Goal: Complete application form: Complete application form

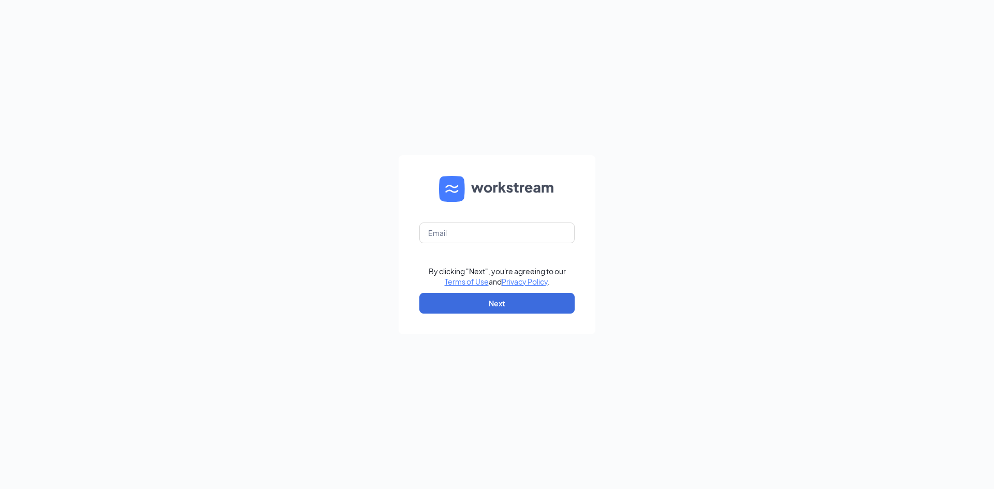
click at [505, 220] on form "By clicking "Next", you're agreeing to our Terms of Use and Privacy Policy . Ne…" at bounding box center [497, 244] width 197 height 179
click at [533, 233] on input "text" at bounding box center [496, 233] width 155 height 21
type input "[EMAIL_ADDRESS][DEMOGRAPHIC_DATA][DOMAIN_NAME]"
click at [510, 318] on form "[EMAIL_ADDRESS][DEMOGRAPHIC_DATA][DOMAIN_NAME] By clicking "Next", you're agree…" at bounding box center [497, 244] width 197 height 179
click at [501, 303] on button "Next" at bounding box center [496, 303] width 155 height 21
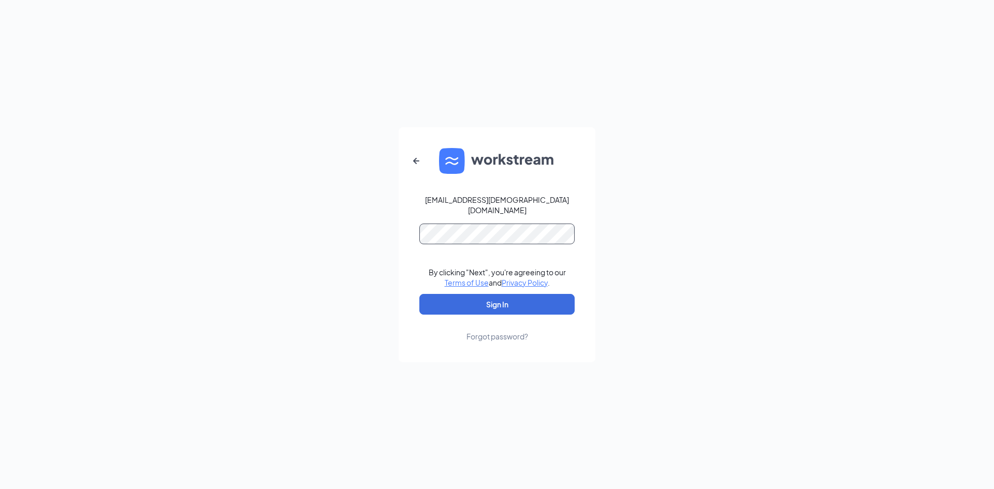
click at [419, 294] on button "Sign In" at bounding box center [496, 304] width 155 height 21
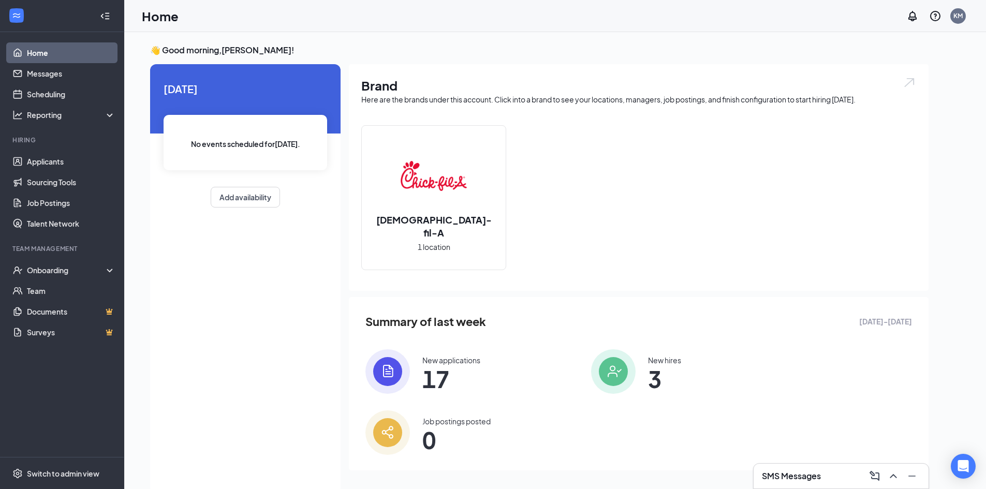
click at [791, 481] on h3 "SMS Messages" at bounding box center [791, 475] width 59 height 11
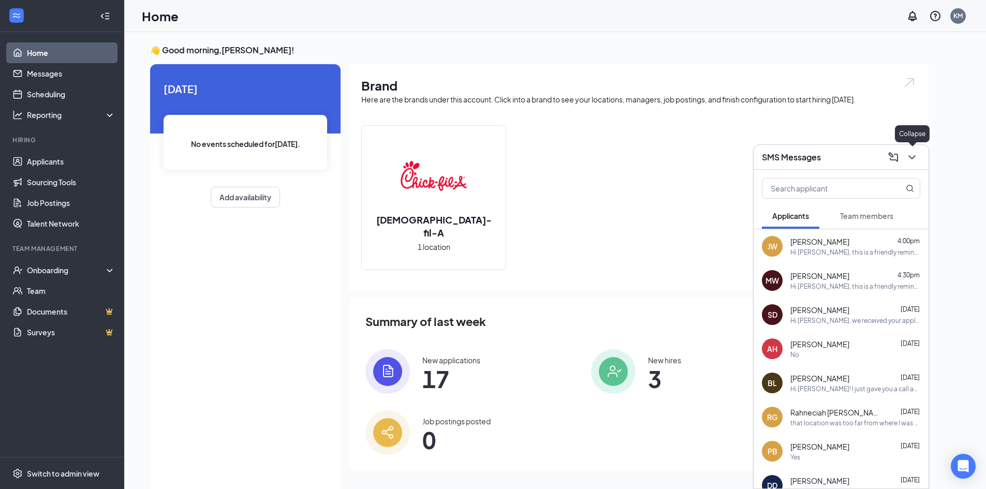
click at [915, 158] on icon "ChevronDown" at bounding box center [912, 157] width 12 height 12
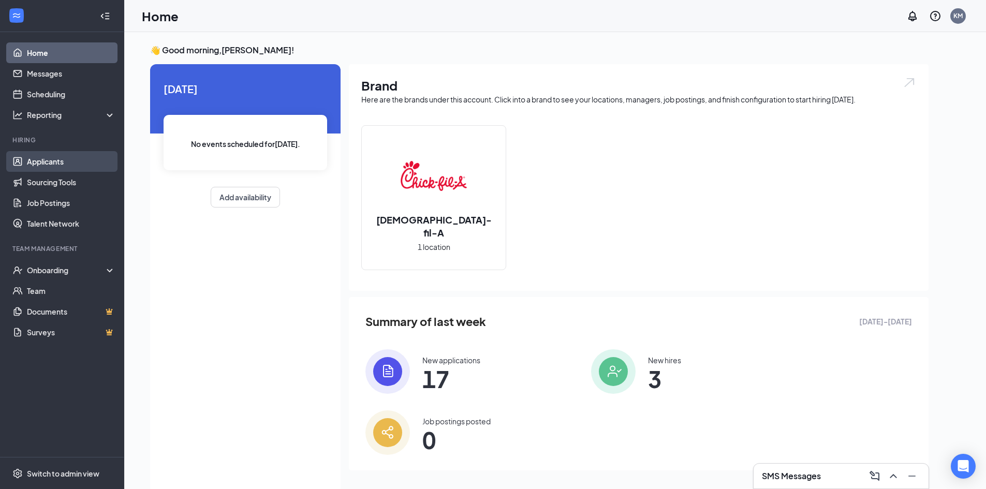
click at [47, 156] on link "Applicants" at bounding box center [71, 161] width 88 height 21
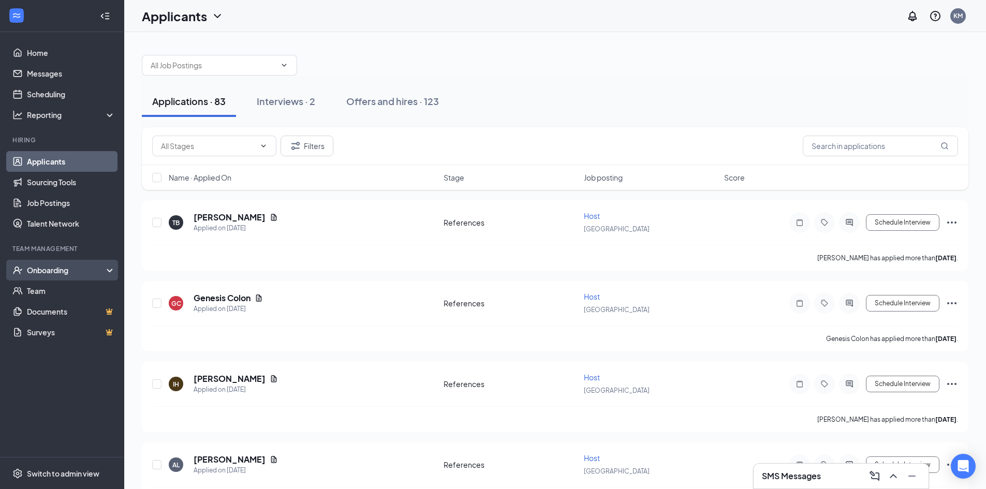
click at [73, 275] on div "Onboarding" at bounding box center [67, 270] width 80 height 10
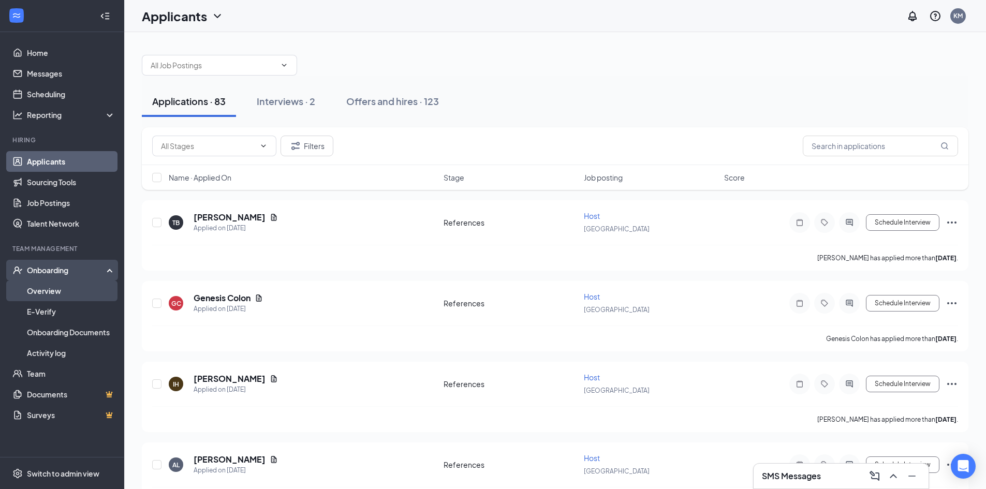
click at [81, 291] on link "Overview" at bounding box center [71, 291] width 88 height 21
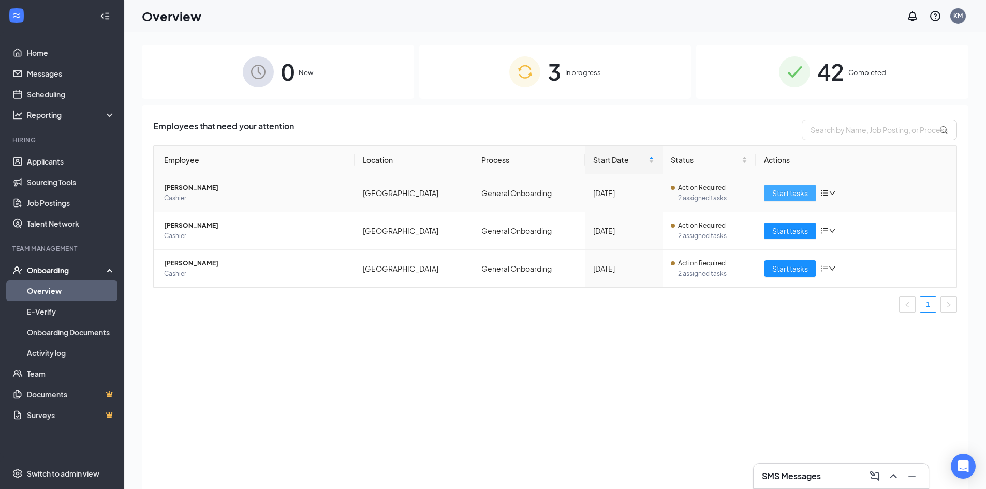
click at [780, 194] on span "Start tasks" at bounding box center [790, 192] width 36 height 11
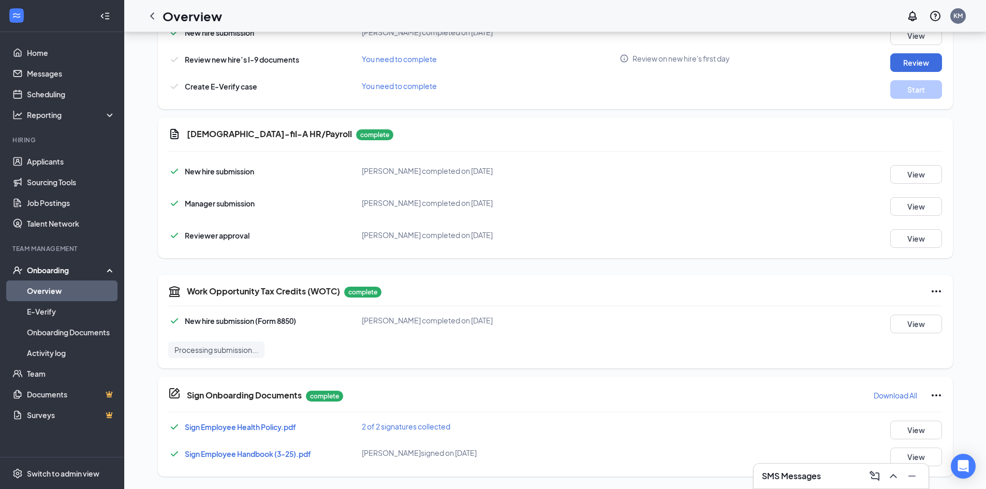
scroll to position [106, 0]
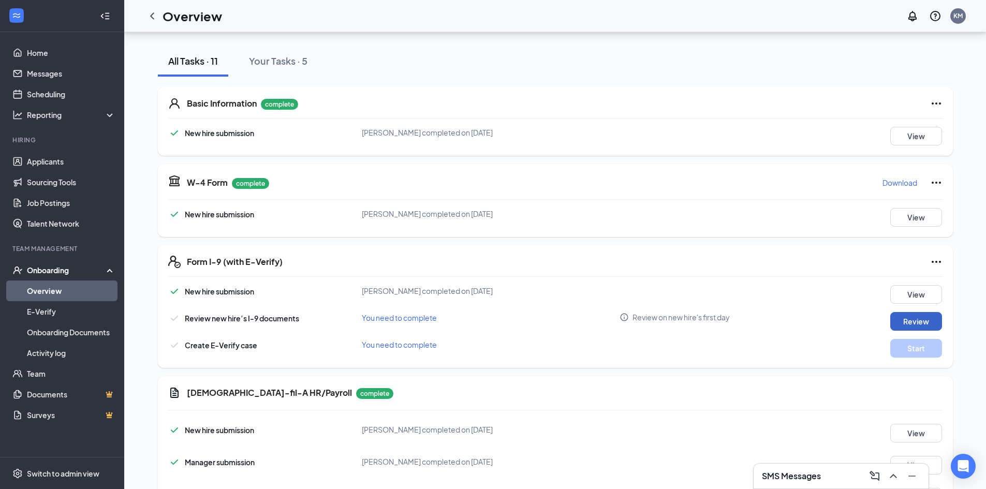
click at [911, 327] on button "Review" at bounding box center [916, 321] width 52 height 19
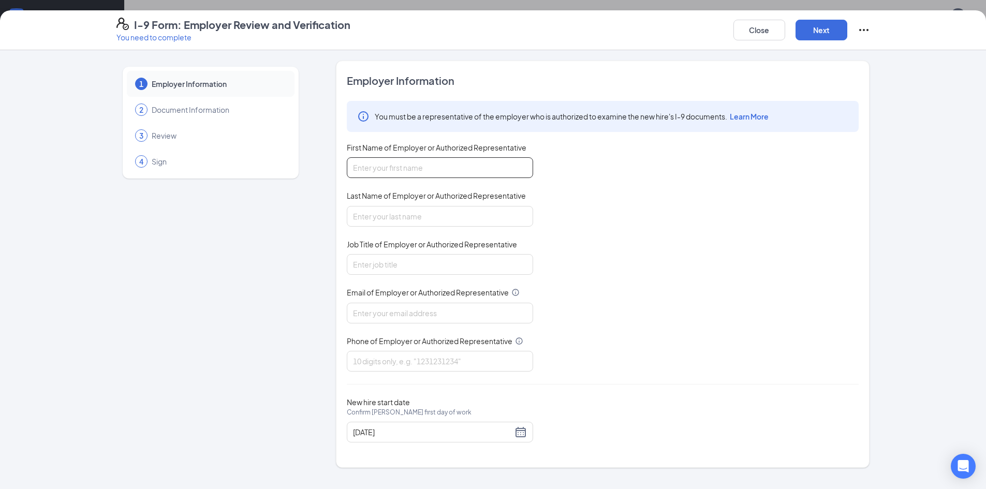
click at [443, 161] on input "First Name of Employer or Authorized Representative" at bounding box center [440, 167] width 186 height 21
type input "Kathryn"
type input "Martin"
type input "Human Resources Director"
type input "kathryn.martin.cfa@gmail.com"
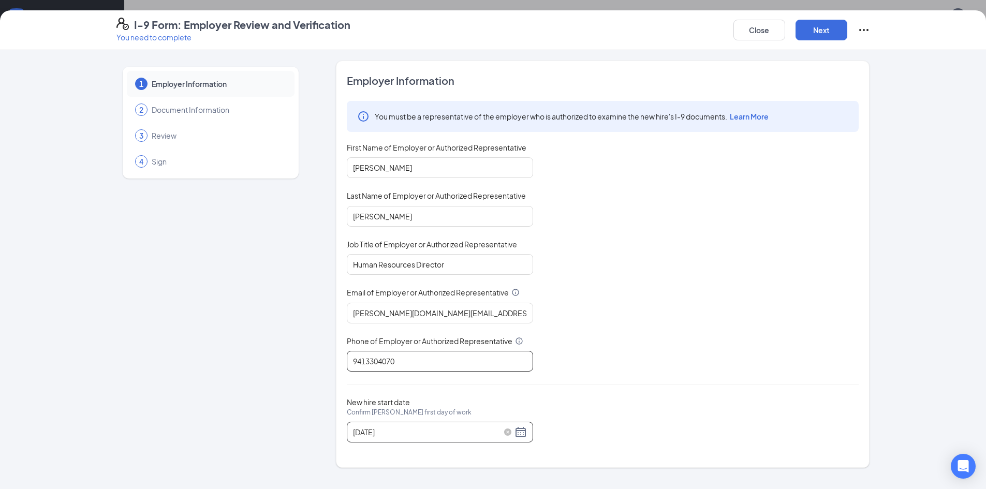
type input "9413304070"
click at [520, 432] on div "08/25/2025" at bounding box center [440, 432] width 174 height 12
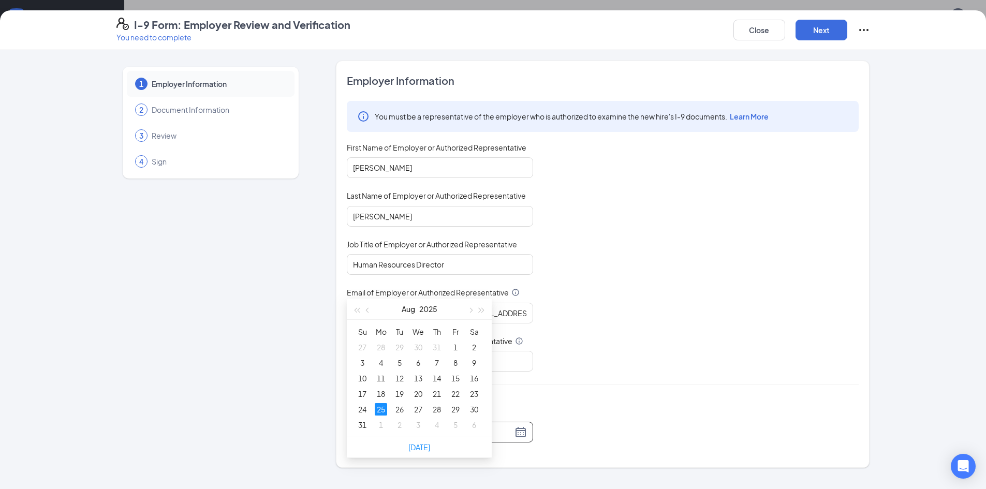
scroll to position [313, 0]
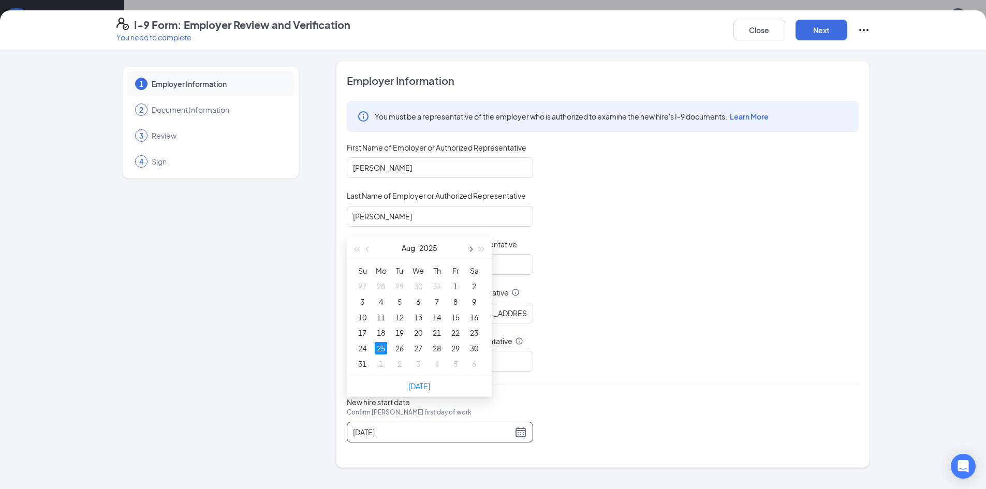
click at [471, 248] on span "button" at bounding box center [469, 249] width 5 height 5
type input "09/16/2025"
click at [400, 317] on div "16" at bounding box center [399, 317] width 12 height 12
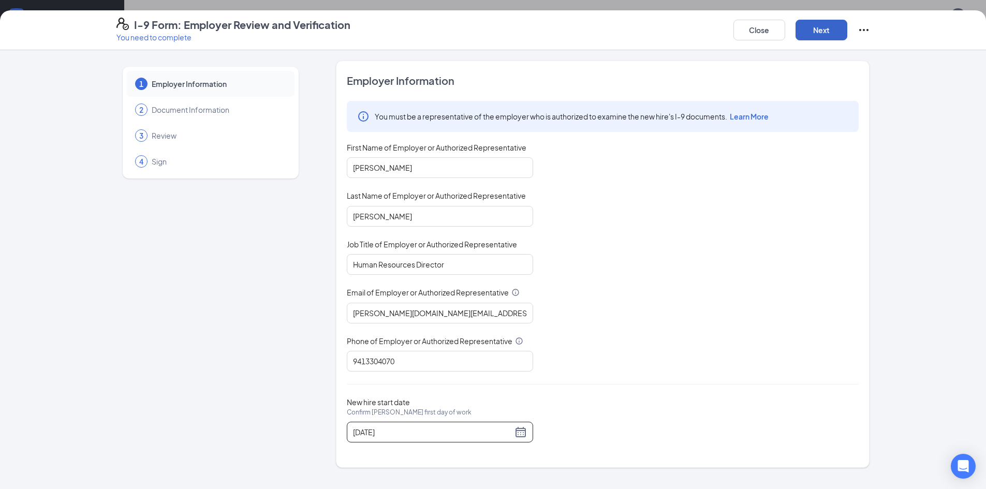
click at [829, 34] on button "Next" at bounding box center [821, 30] width 52 height 21
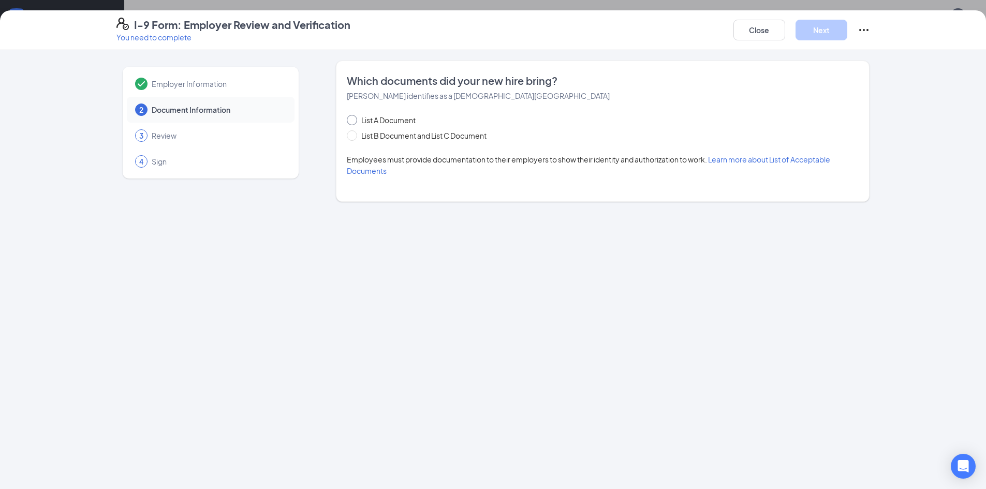
click at [355, 117] on span at bounding box center [352, 120] width 10 height 10
click at [354, 117] on input "List A Document" at bounding box center [350, 118] width 7 height 7
radio input "true"
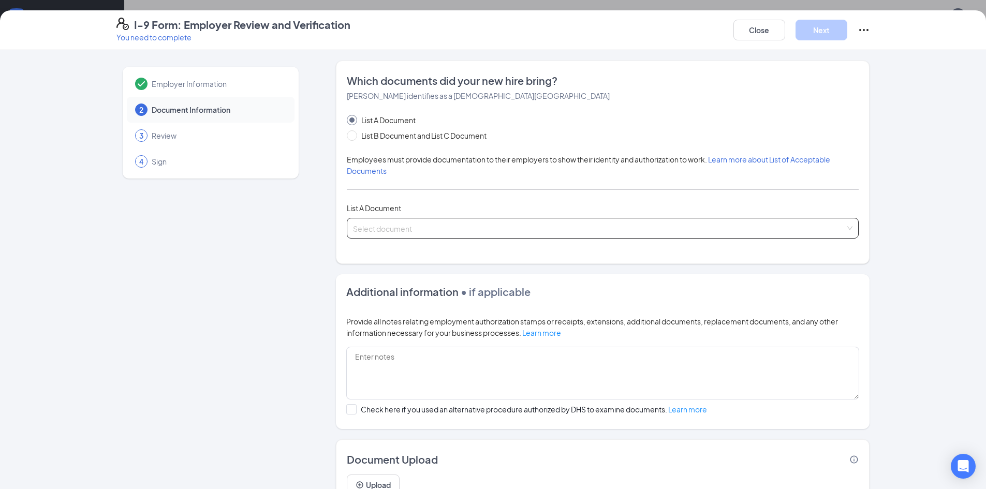
click at [403, 225] on input "search" at bounding box center [599, 226] width 492 height 16
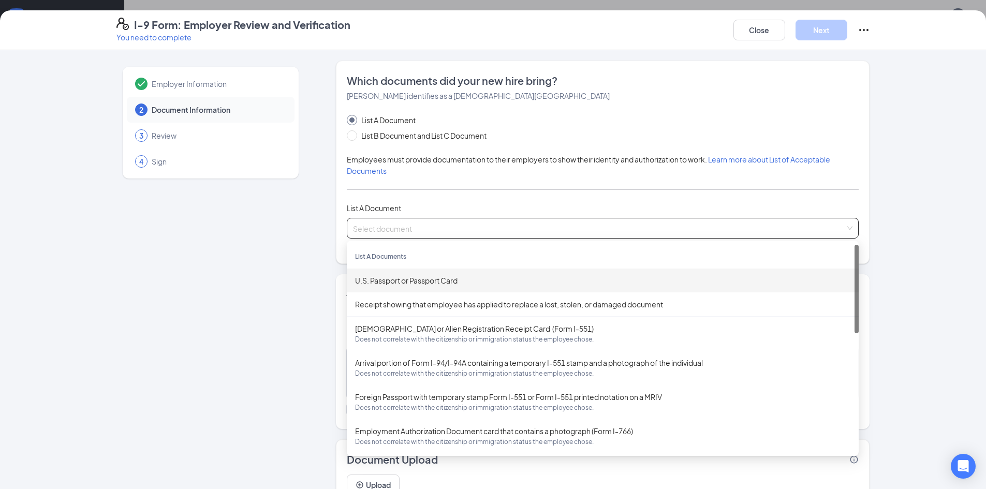
click at [407, 286] on div "U.S. Passport or Passport Card" at bounding box center [602, 280] width 495 height 11
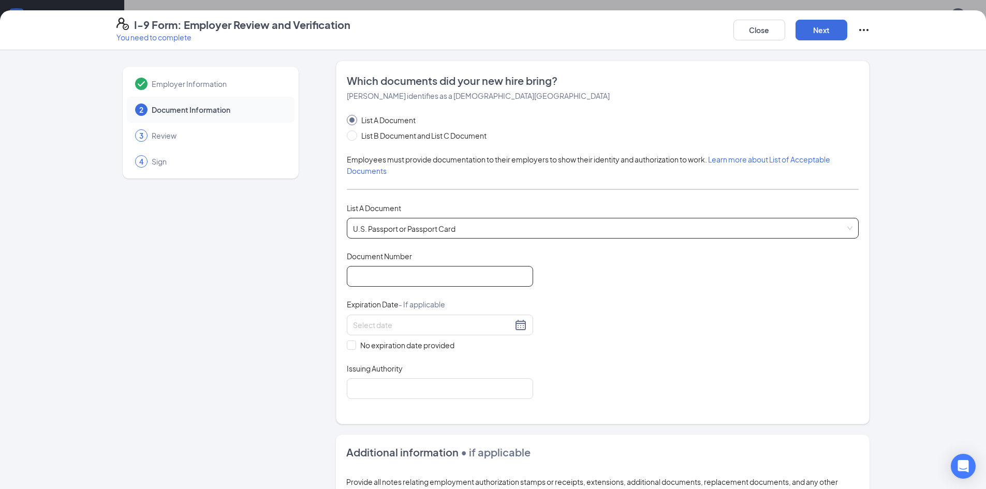
click at [399, 275] on input "Document Number" at bounding box center [440, 276] width 186 height 21
type input "668794032"
click at [482, 323] on input at bounding box center [432, 324] width 159 height 11
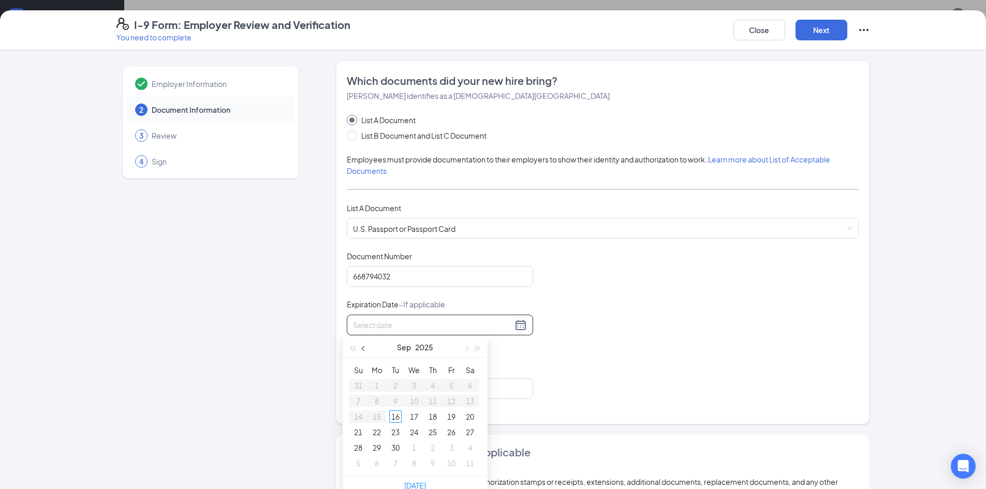
click at [361, 350] on button "button" at bounding box center [363, 347] width 11 height 21
click at [479, 349] on button "button" at bounding box center [477, 347] width 11 height 21
type input "07/03/2026"
type input "07/07/2026"
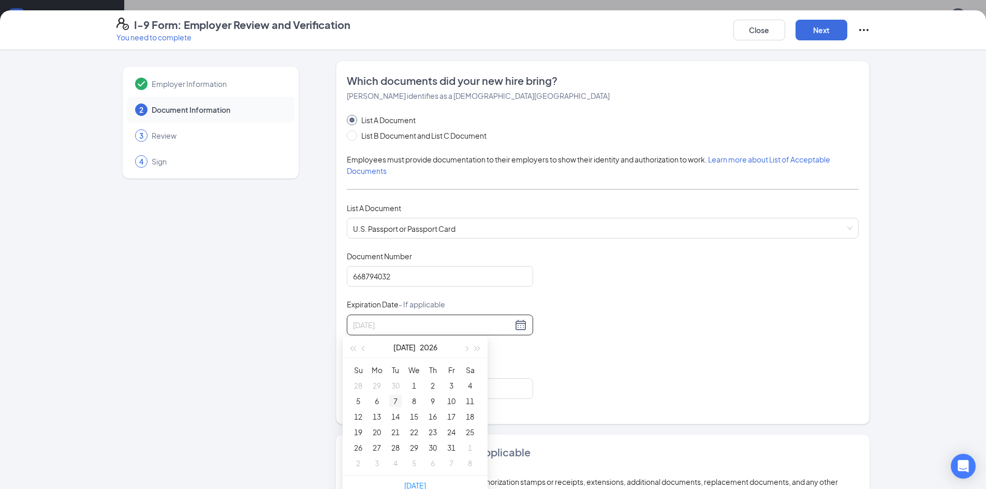
click at [395, 398] on div "7" at bounding box center [395, 401] width 12 height 12
click at [389, 391] on input "Issuing Authority" at bounding box center [440, 388] width 186 height 21
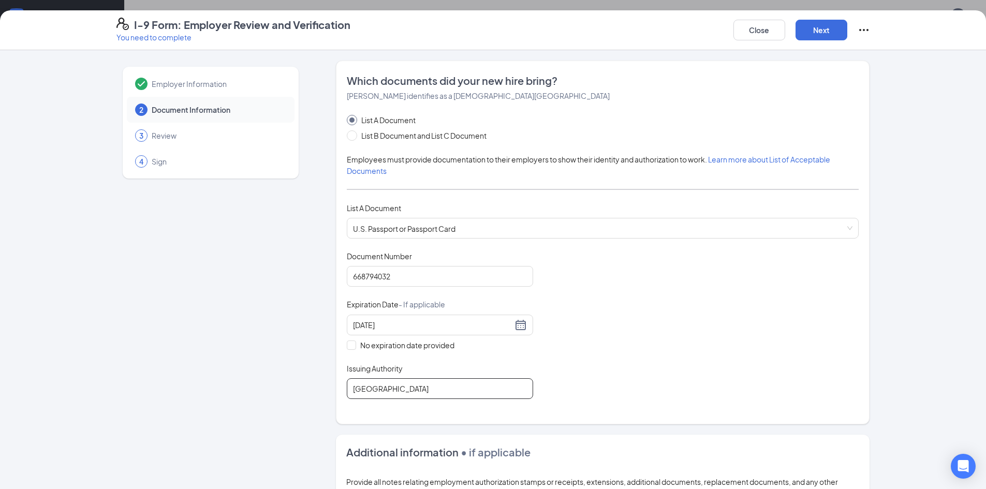
scroll to position [223, 0]
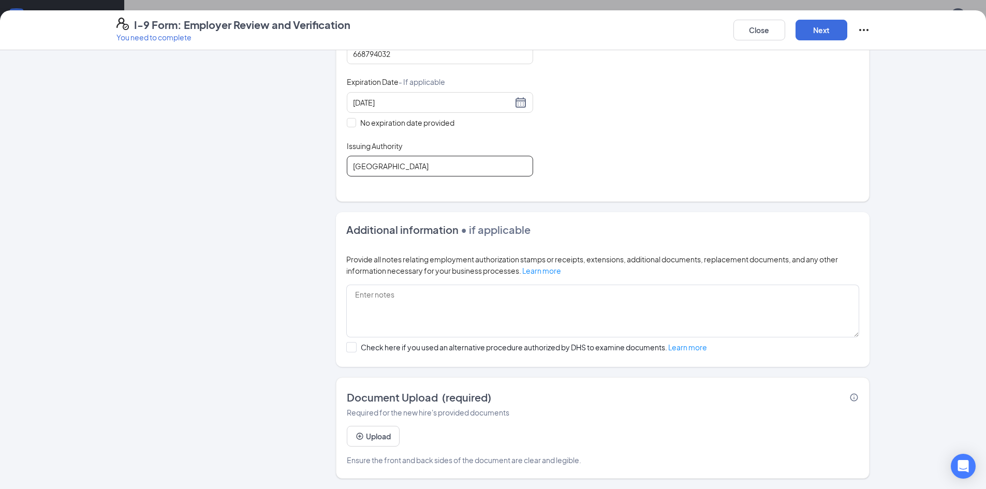
type input "United States of America"
click at [367, 436] on button "Upload" at bounding box center [373, 436] width 53 height 21
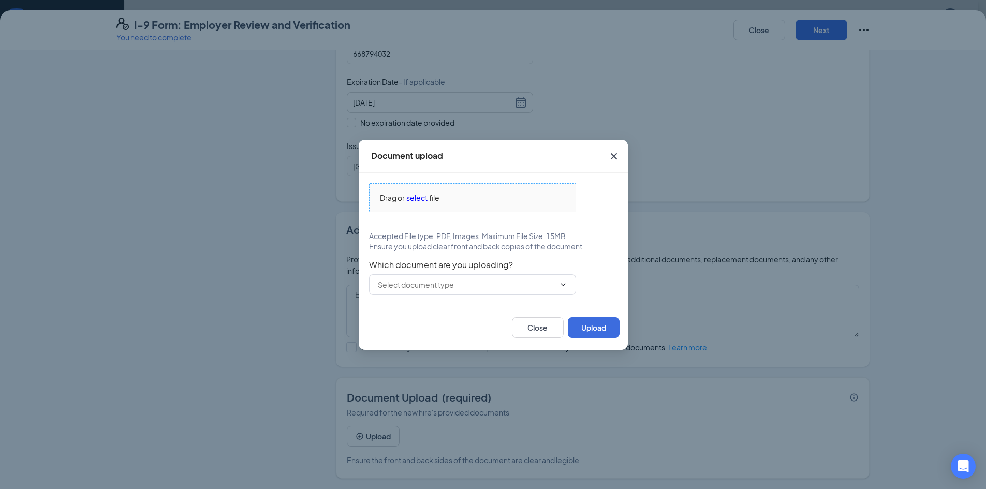
click at [417, 196] on span "select" at bounding box center [416, 197] width 21 height 11
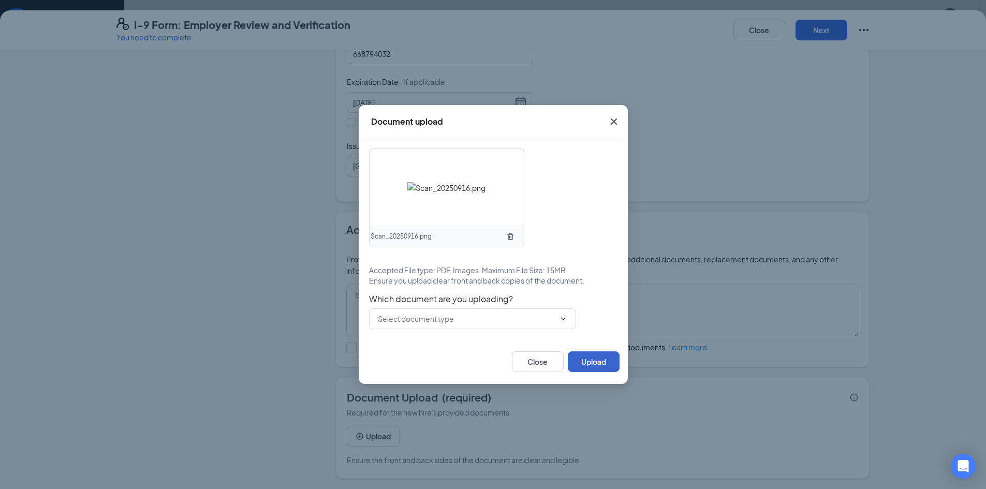
click at [595, 359] on button "Upload" at bounding box center [594, 361] width 52 height 21
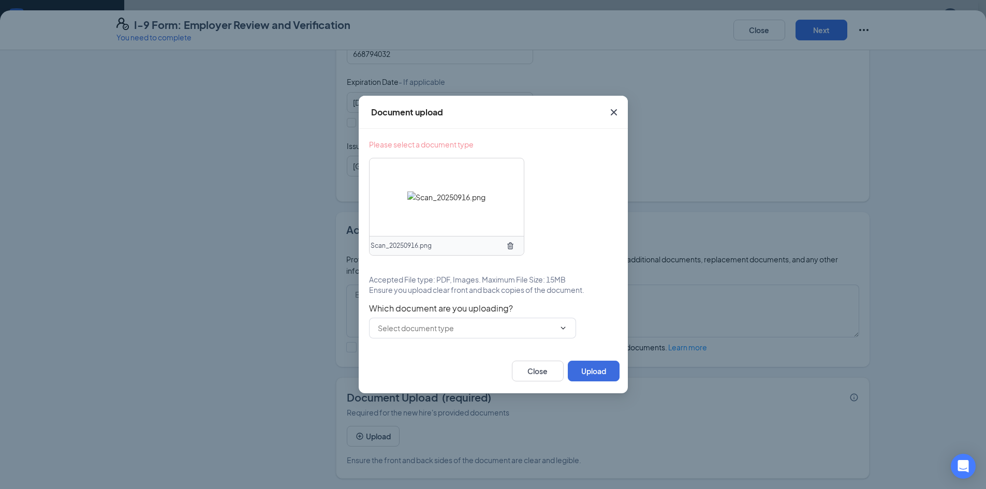
click at [566, 314] on div "Which document are you uploading?" at bounding box center [493, 320] width 248 height 35
click at [564, 324] on icon "ChevronDown" at bounding box center [563, 328] width 8 height 8
click at [476, 327] on input "text" at bounding box center [466, 327] width 177 height 11
click at [449, 348] on div "U.S. Passport or Passport Card" at bounding box center [437, 347] width 102 height 11
type input "U.S. Passport or Passport Card"
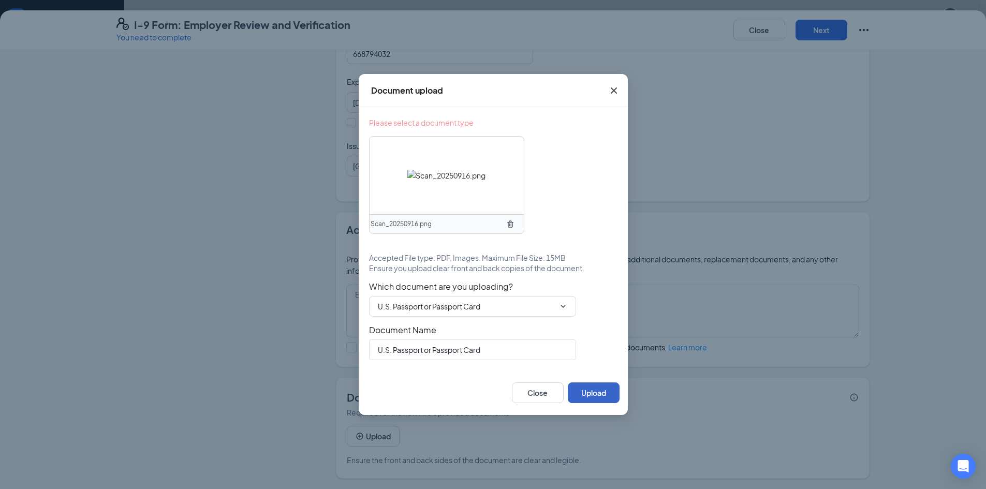
click at [597, 391] on button "Upload" at bounding box center [594, 392] width 52 height 21
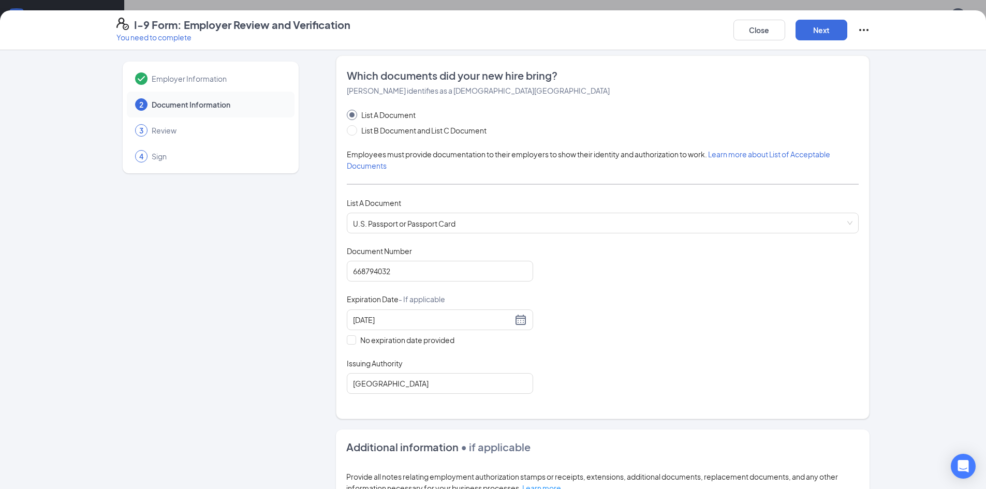
scroll to position [0, 0]
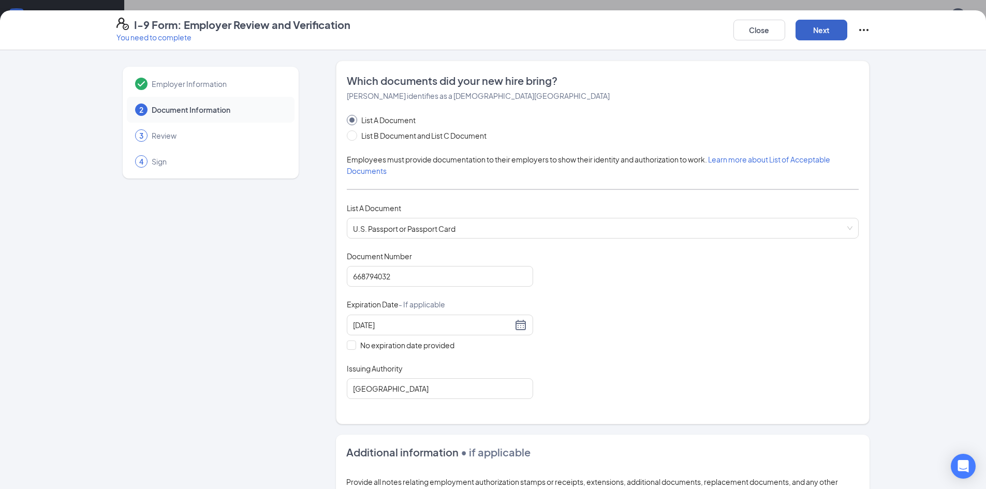
click at [831, 35] on button "Next" at bounding box center [821, 30] width 52 height 21
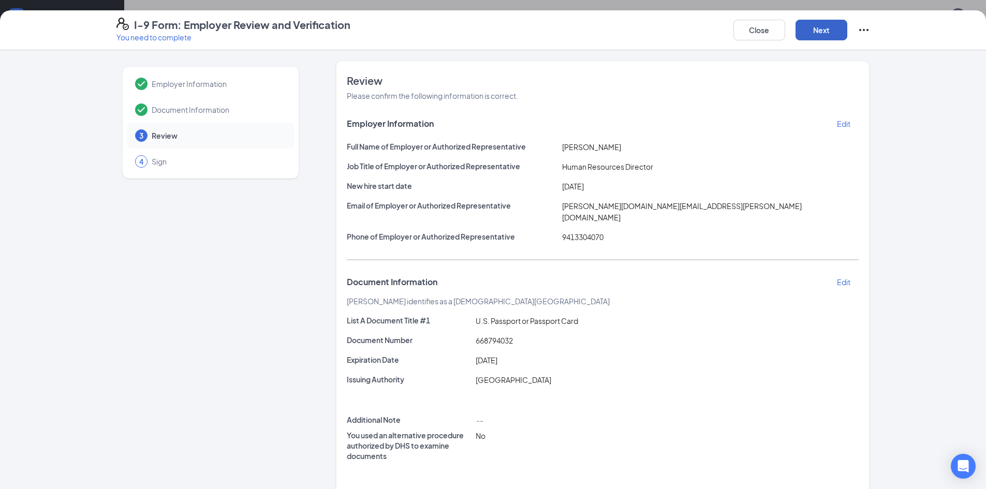
scroll to position [195, 0]
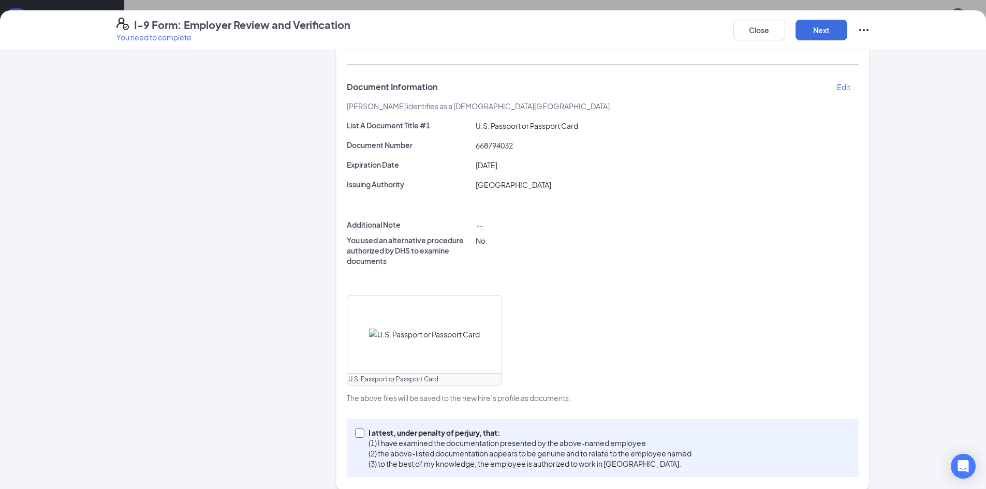
click at [355, 429] on input "I attest, under penalty of perjury, that: (1) I have examined the documentation…" at bounding box center [358, 432] width 7 height 7
checkbox input "true"
click at [811, 32] on button "Next" at bounding box center [821, 30] width 52 height 21
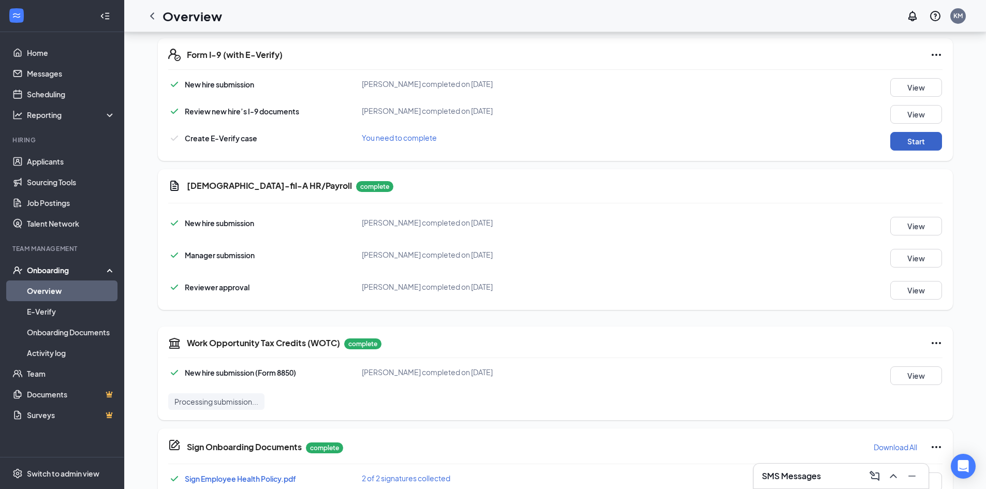
click at [927, 140] on button "Start" at bounding box center [916, 141] width 52 height 19
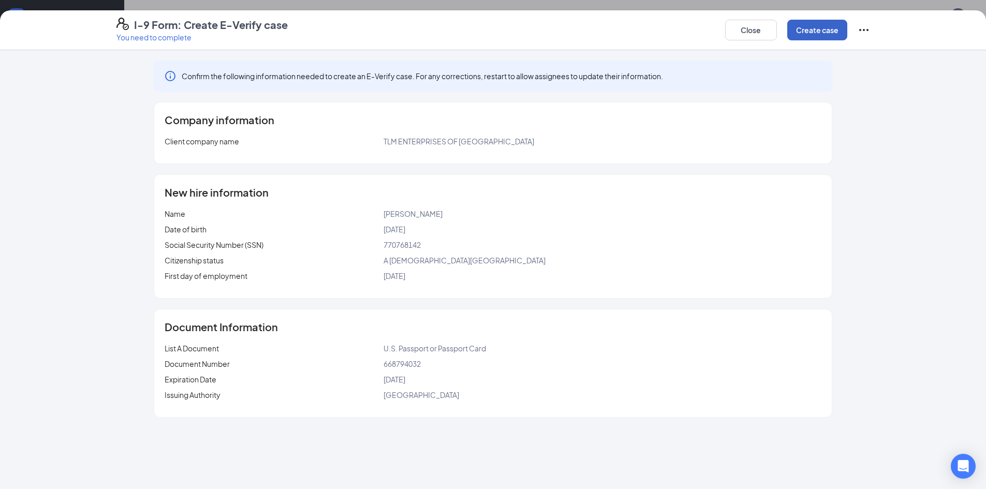
click at [816, 28] on button "Create case" at bounding box center [817, 30] width 60 height 21
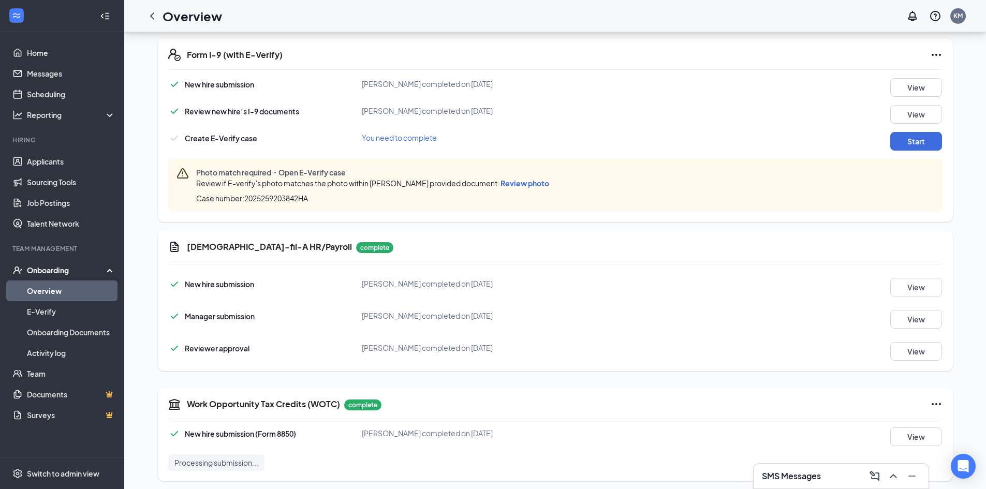
click at [516, 183] on span "Review photo" at bounding box center [524, 183] width 49 height 9
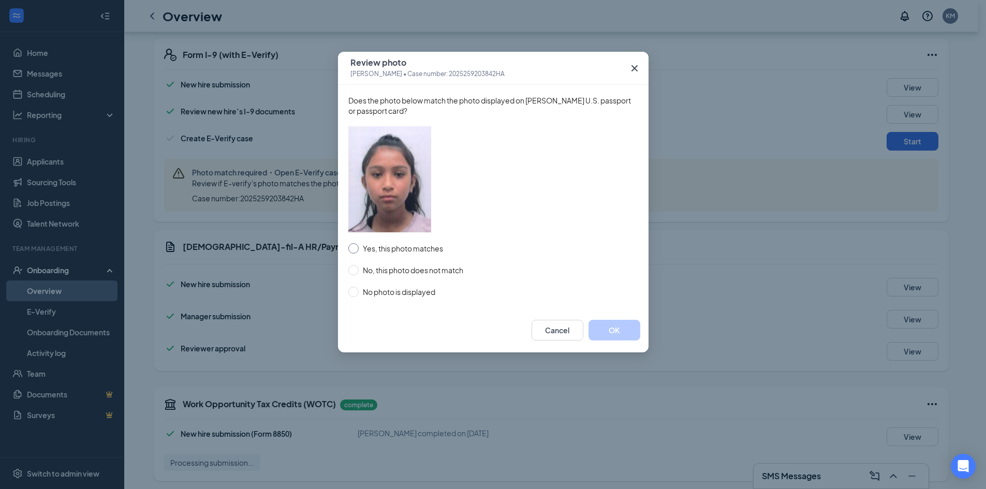
click at [352, 248] on input "Yes, this photo matches" at bounding box center [353, 248] width 10 height 10
radio input "true"
click at [630, 336] on button "OK" at bounding box center [614, 330] width 52 height 21
